Goal: Check status

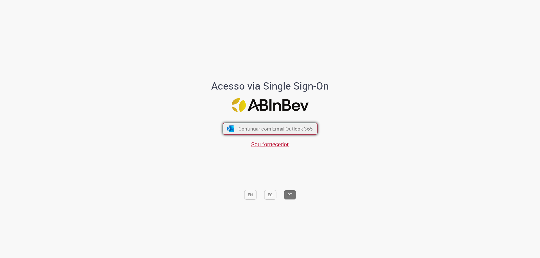
click at [299, 126] on span "Continuar com Email Outlook 365" at bounding box center [275, 129] width 74 height 6
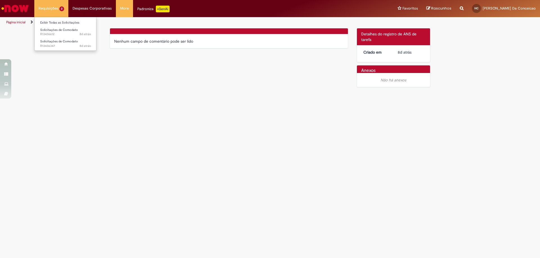
click at [47, 13] on li "Requisições 2 Exibir Todas as Solicitações Solicitações de Comodato 8d atrás 8 …" at bounding box center [51, 8] width 34 height 17
click at [67, 33] on span "8d atrás 8 dias atrás R13436612" at bounding box center [65, 34] width 51 height 5
